Goal: Check status: Check status

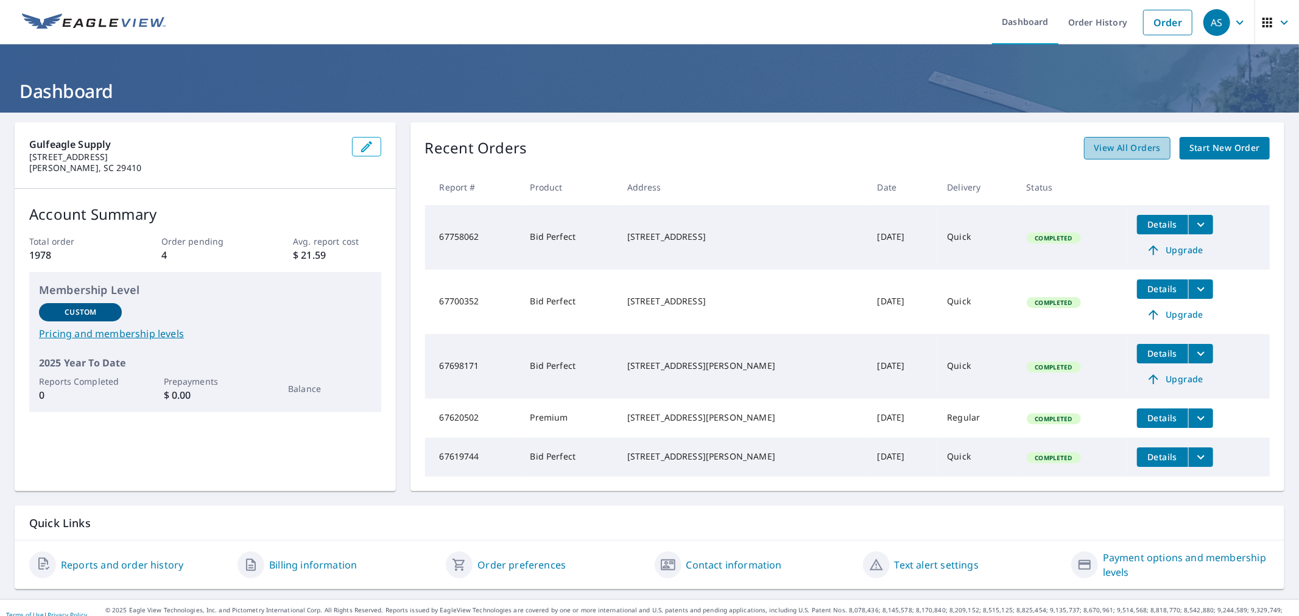
click at [1136, 145] on span "View All Orders" at bounding box center [1126, 148] width 67 height 15
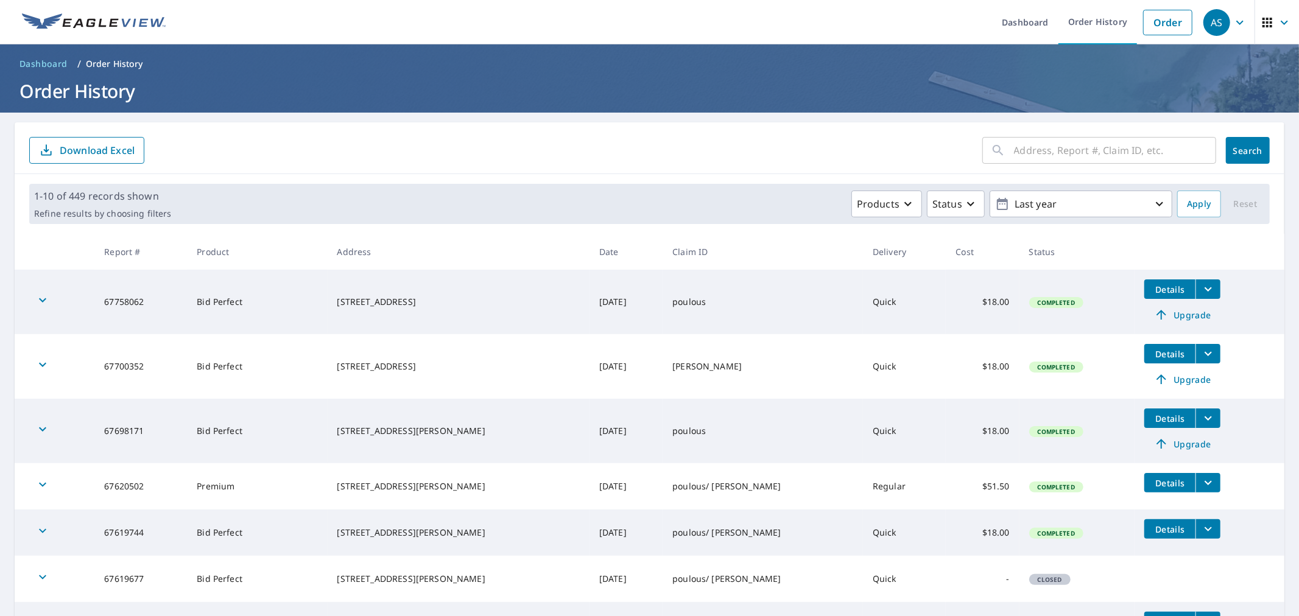
click at [1048, 158] on input "text" at bounding box center [1115, 150] width 202 height 34
type input "304 purdue"
click button "Search" at bounding box center [1247, 150] width 44 height 27
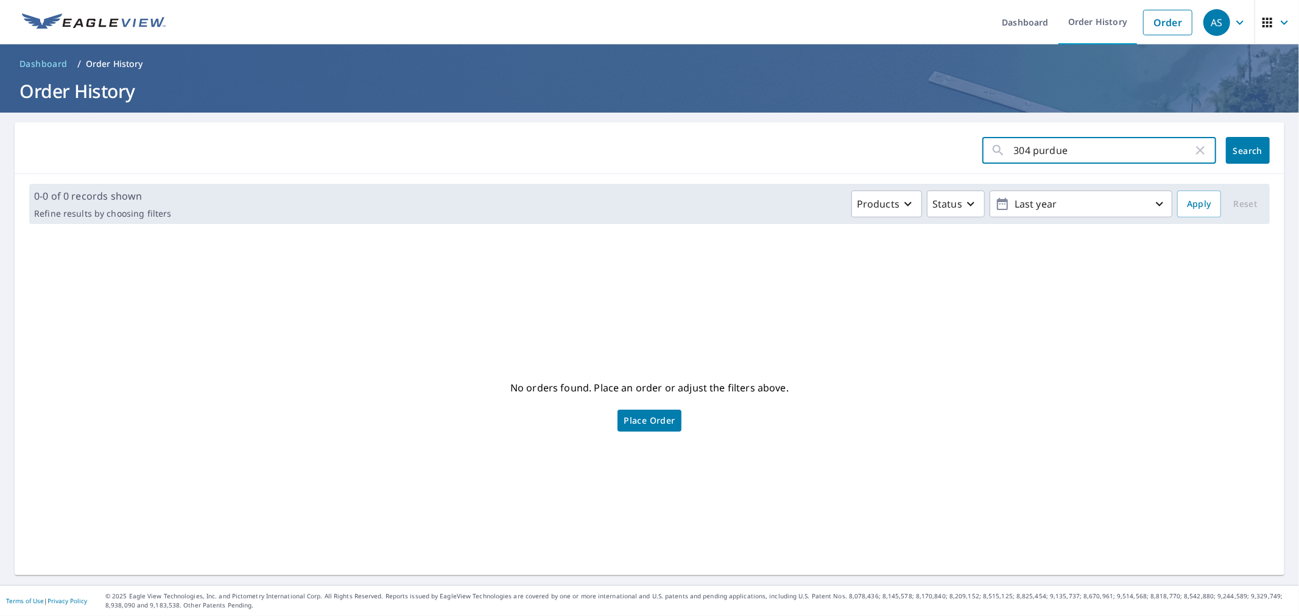
click at [1075, 161] on input "304 purdue" at bounding box center [1103, 150] width 179 height 34
type input "304 purd"
click button "Search" at bounding box center [1247, 150] width 44 height 27
drag, startPoint x: 1086, startPoint y: 153, endPoint x: 974, endPoint y: 169, distance: 113.1
click at [974, 169] on div "304 purd ​ Search" at bounding box center [649, 148] width 1269 height 52
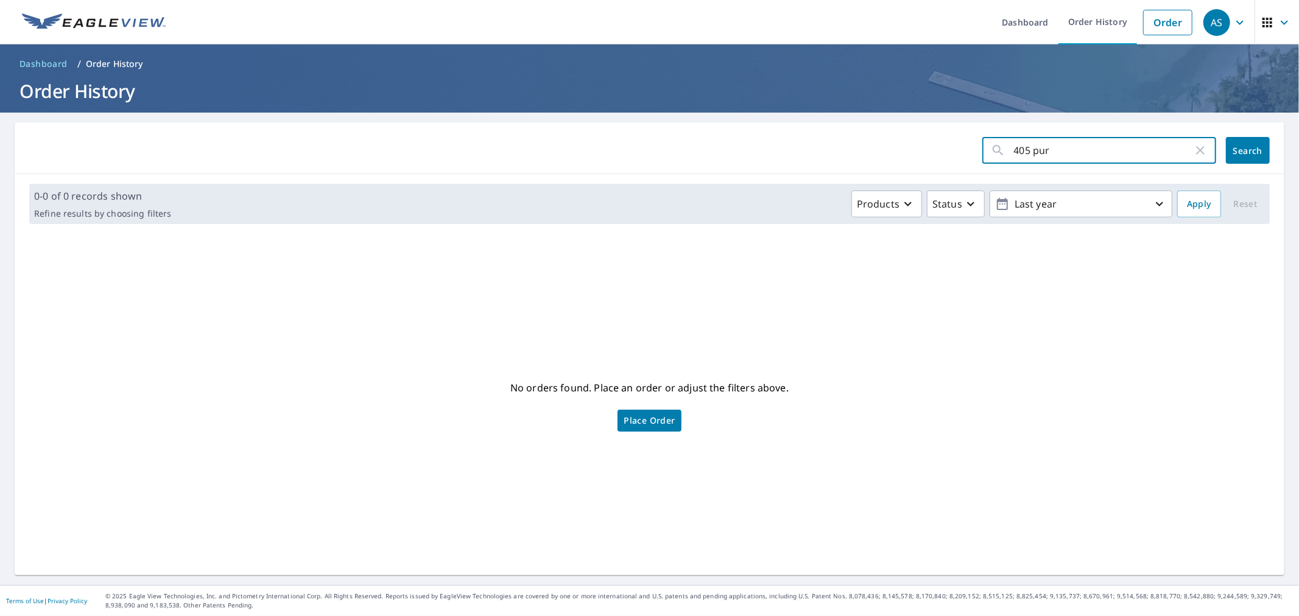
type input "405 purd"
click button "Search" at bounding box center [1247, 150] width 44 height 27
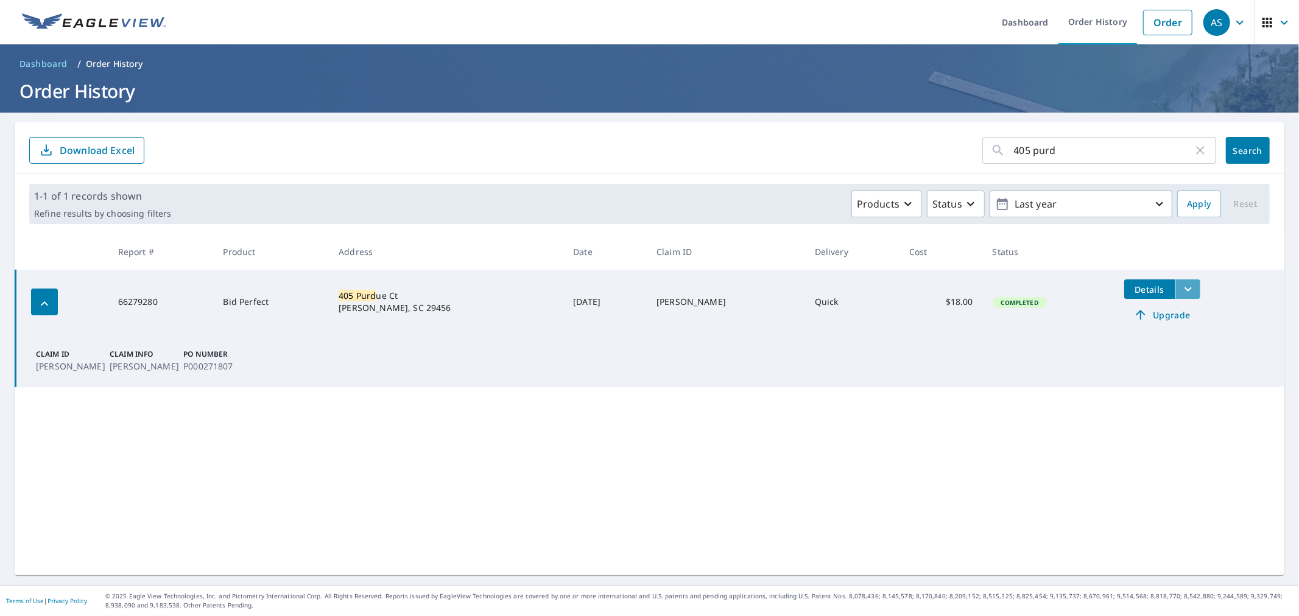
click at [1180, 293] on icon "filesDropdownBtn-66279280" at bounding box center [1187, 289] width 15 height 15
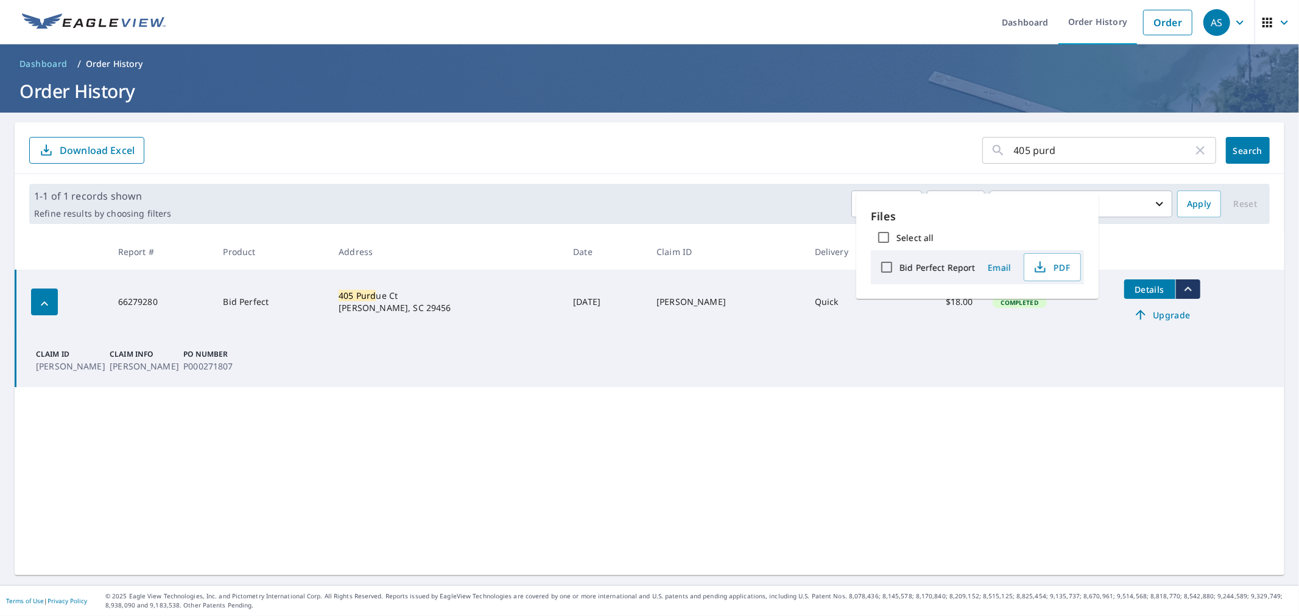
click at [526, 489] on div "405 purd ​ Search Download Excel 1-1 of 1 records shown Refine results by choos…" at bounding box center [649, 348] width 1269 height 453
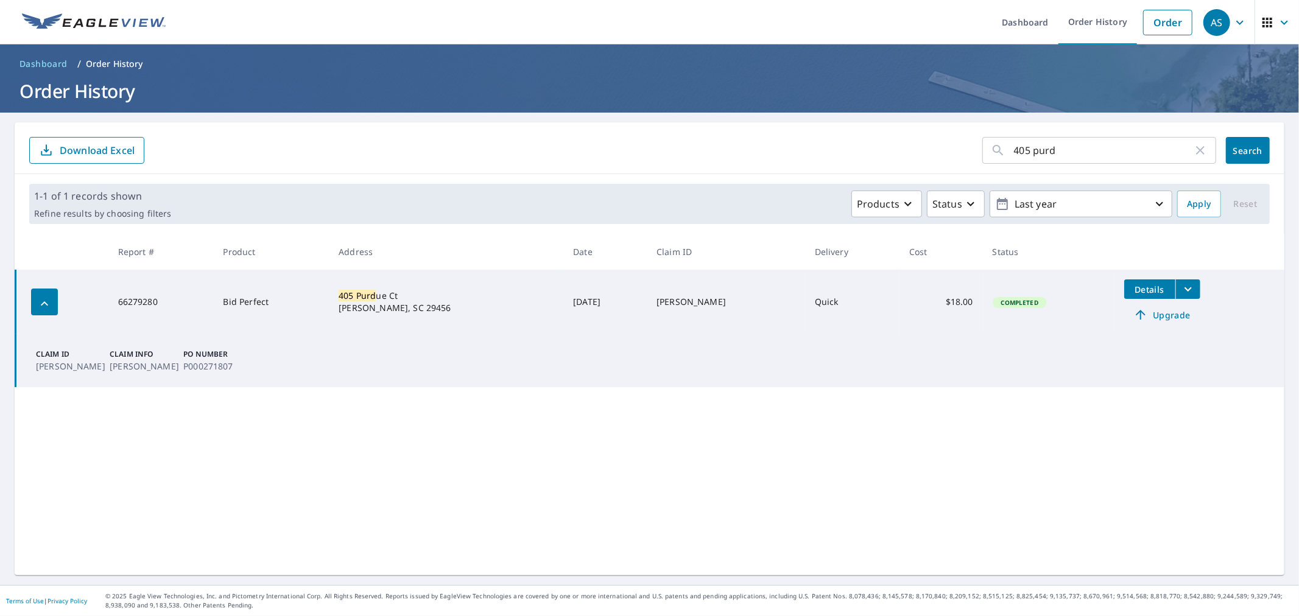
click at [1180, 287] on icon "filesDropdownBtn-66279280" at bounding box center [1187, 289] width 15 height 15
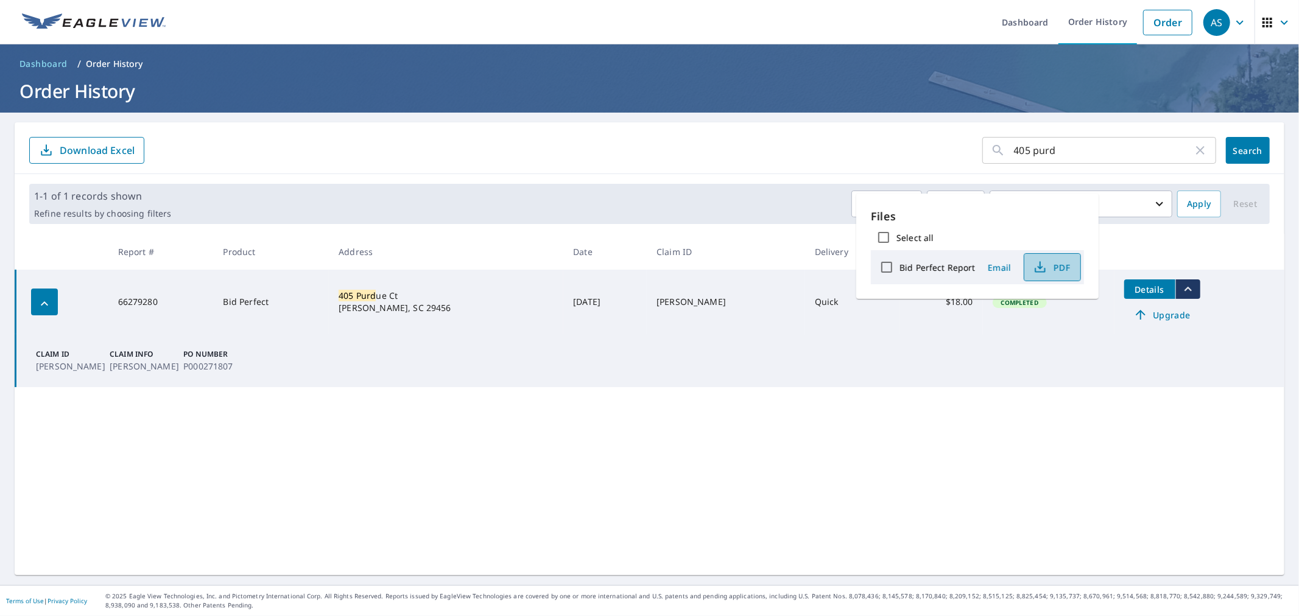
click at [1066, 258] on button "PDF" at bounding box center [1051, 267] width 57 height 28
click at [1059, 264] on span "PDF" at bounding box center [1050, 267] width 39 height 15
